Goal: Find specific page/section: Find specific page/section

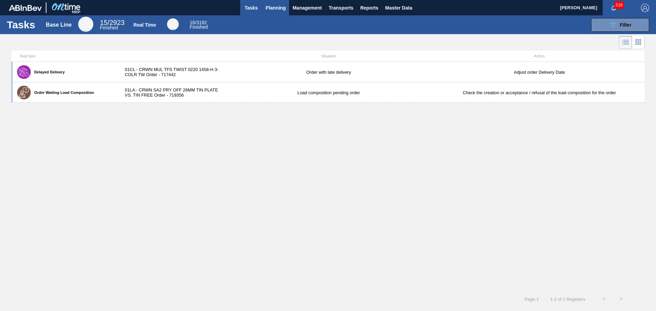
click at [276, 12] on span "Planning" at bounding box center [275, 8] width 20 height 8
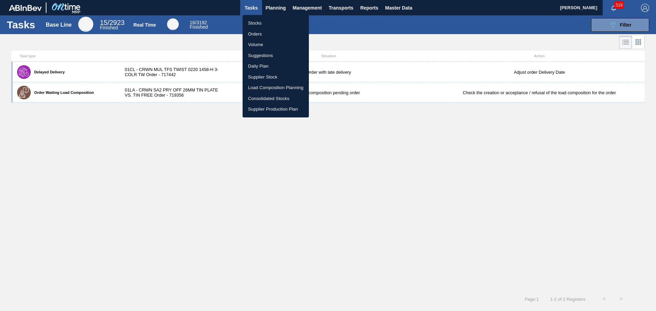
click at [267, 56] on li "Suggestions" at bounding box center [276, 55] width 66 height 11
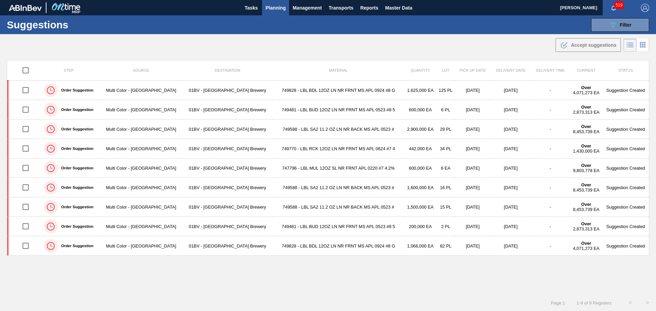
type from "[DATE]"
type to "[DATE]"
click at [617, 26] on div "089F7B8B-B2A5-4AFE-B5C0-19BA573D28AC Filter" at bounding box center [620, 25] width 23 height 8
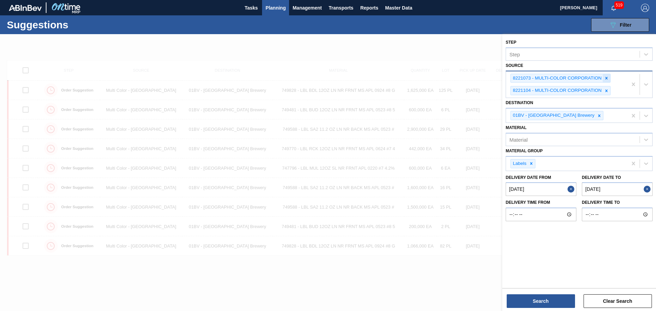
click at [605, 78] on icon at bounding box center [606, 78] width 5 height 5
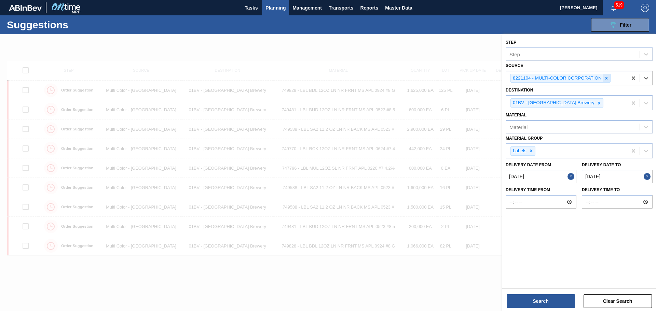
click at [606, 80] on icon at bounding box center [606, 78] width 5 height 5
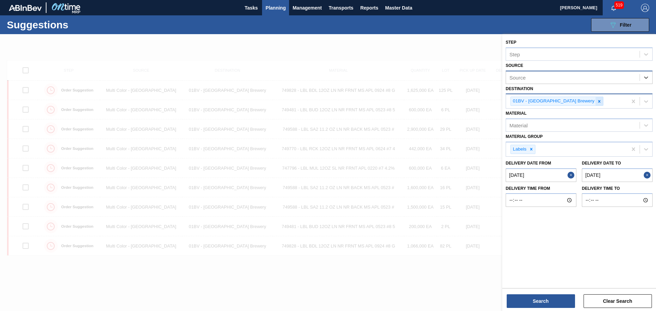
click at [597, 101] on icon at bounding box center [599, 101] width 5 height 5
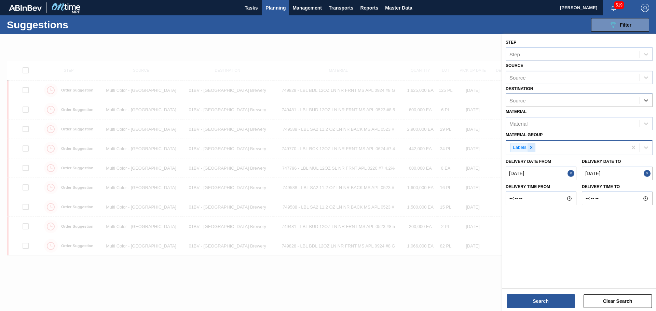
click at [534, 148] on div at bounding box center [532, 148] width 8 height 9
click at [549, 77] on div "Source" at bounding box center [573, 77] width 134 height 10
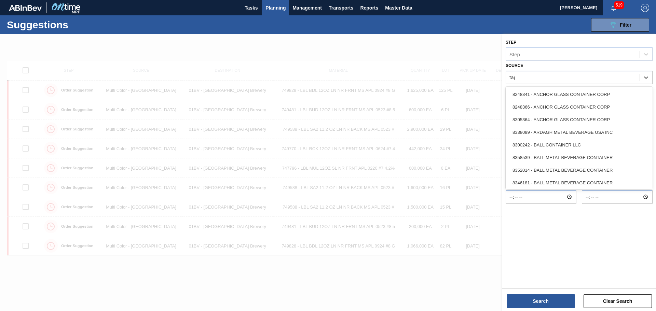
type input "tapa"
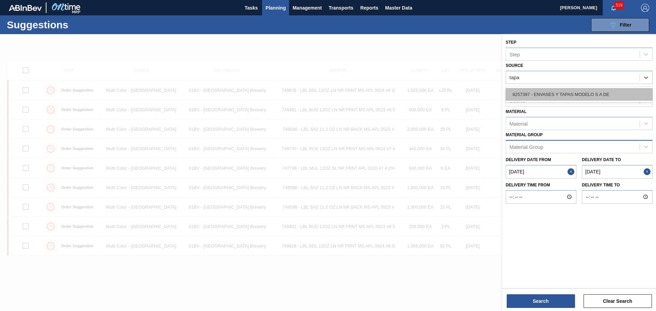
click at [557, 94] on div "8257397 - ENVASES Y TAPAS MODELO S A DE" at bounding box center [579, 94] width 147 height 13
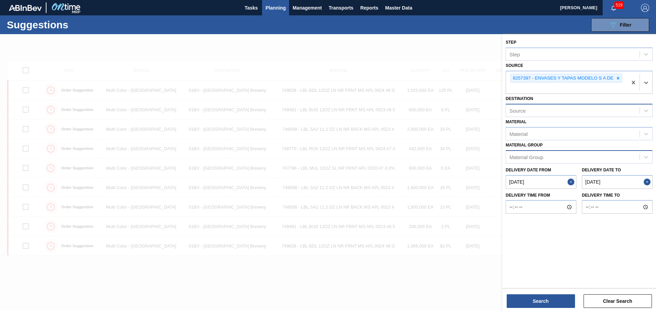
click at [547, 113] on div "Source" at bounding box center [573, 111] width 134 height 10
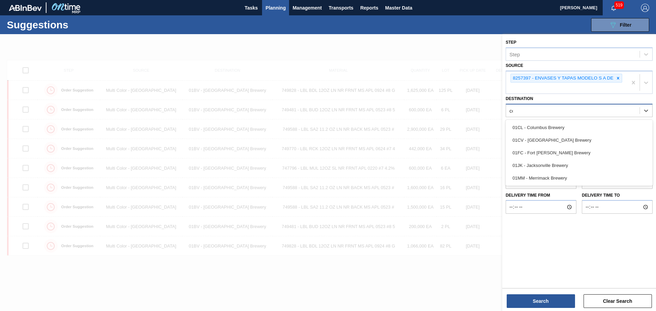
type input "col"
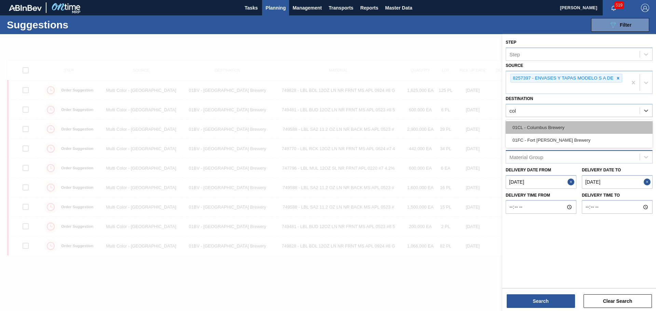
click at [541, 127] on div "01CL - Columbus Brewery" at bounding box center [579, 127] width 147 height 13
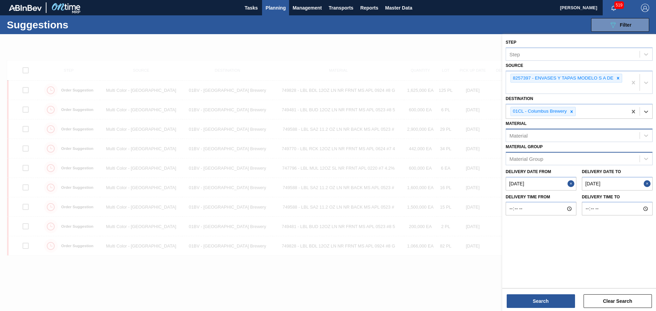
click at [542, 136] on div "Material" at bounding box center [573, 136] width 134 height 10
type input "6"
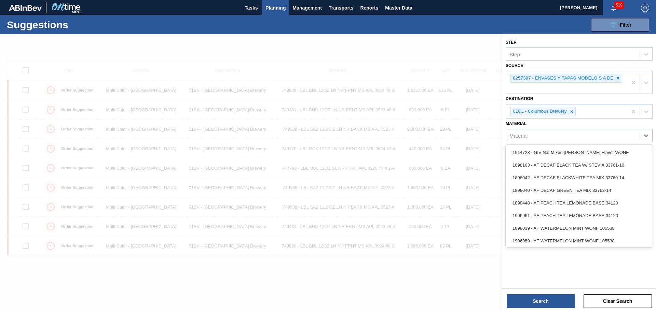
click at [480, 50] on div at bounding box center [328, 189] width 656 height 311
